Goal: Go to known website: Access a specific website the user already knows

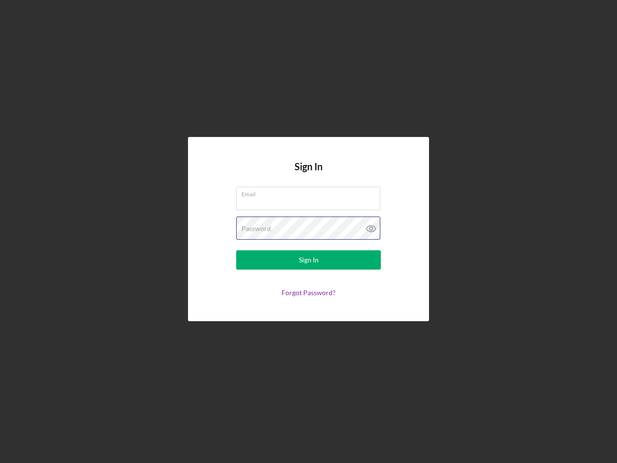
click at [309, 231] on div "Password" at bounding box center [308, 228] width 145 height 24
click at [371, 229] on icon at bounding box center [371, 228] width 24 height 24
